Goal: Find specific page/section: Find specific page/section

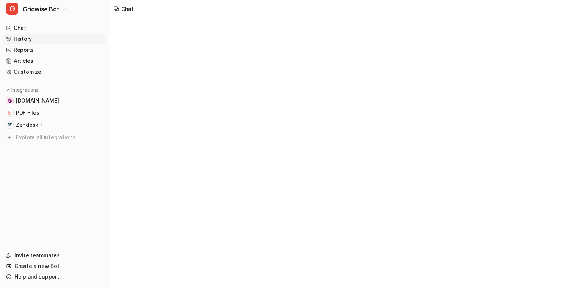
click at [68, 40] on link "History" at bounding box center [54, 39] width 103 height 11
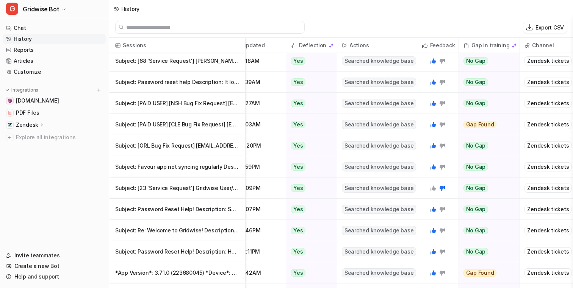
scroll to position [52, 28]
